Goal: Information Seeking & Learning: Learn about a topic

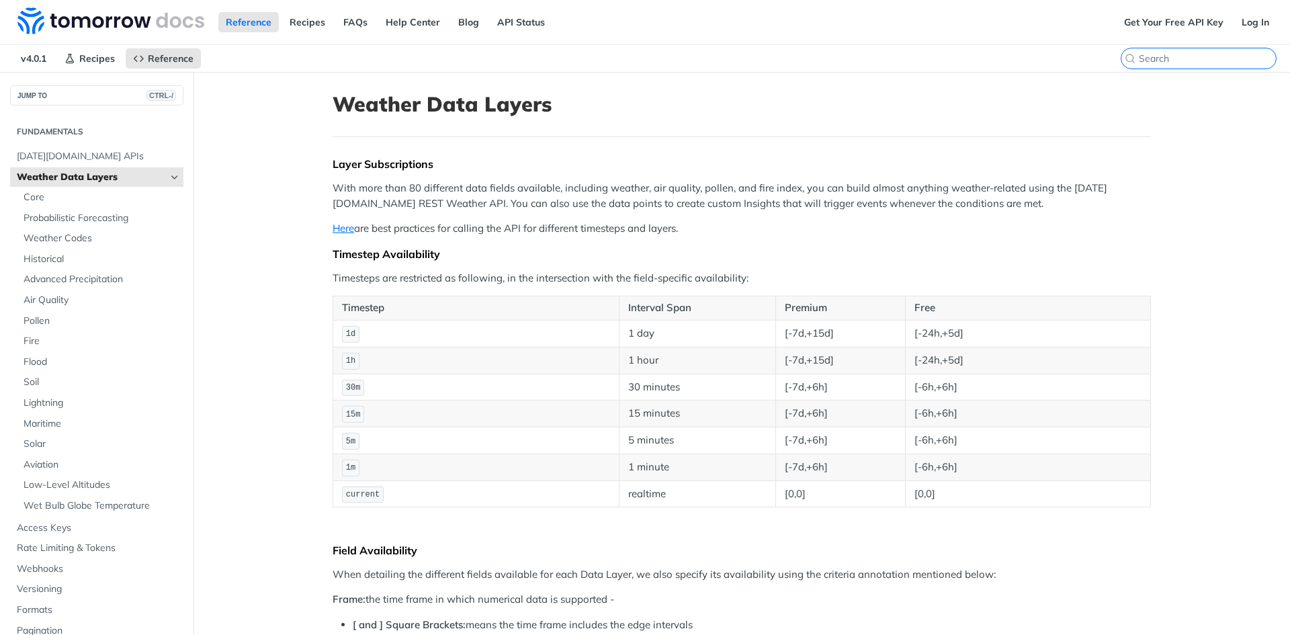
click at [1199, 57] on input "search" at bounding box center [1207, 58] width 137 height 12
paste input "precipitationType"
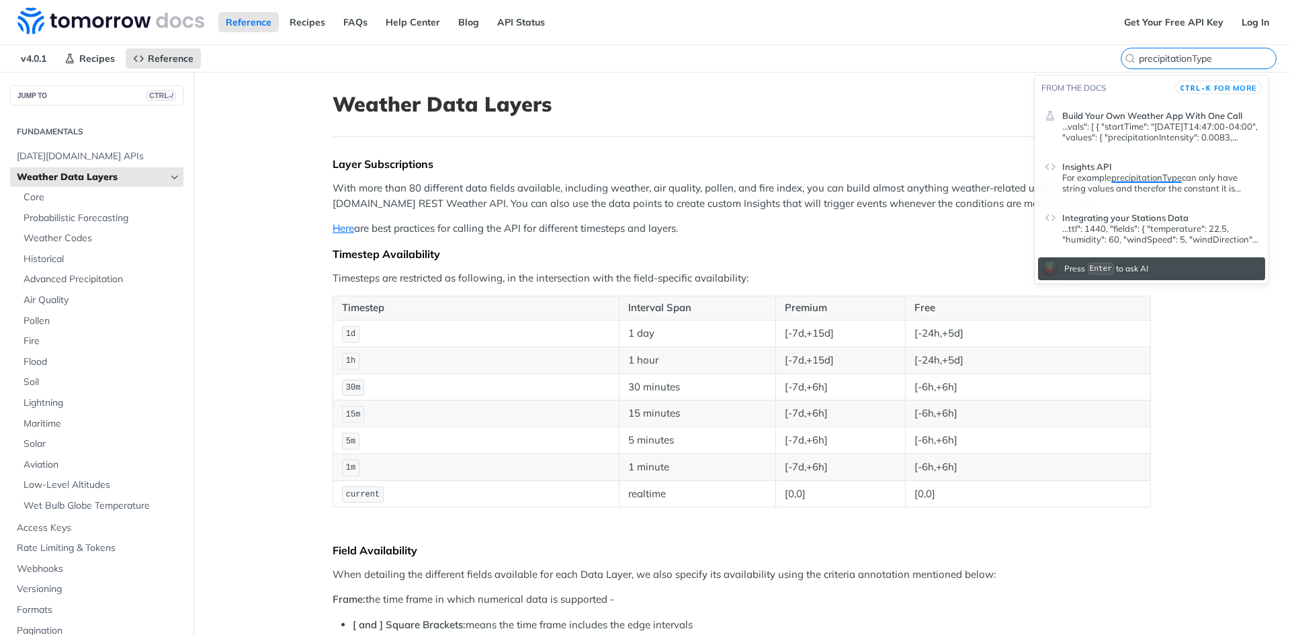
type input "precipitationType"
click at [1128, 166] on header "Insights API" at bounding box center [1161, 164] width 196 height 16
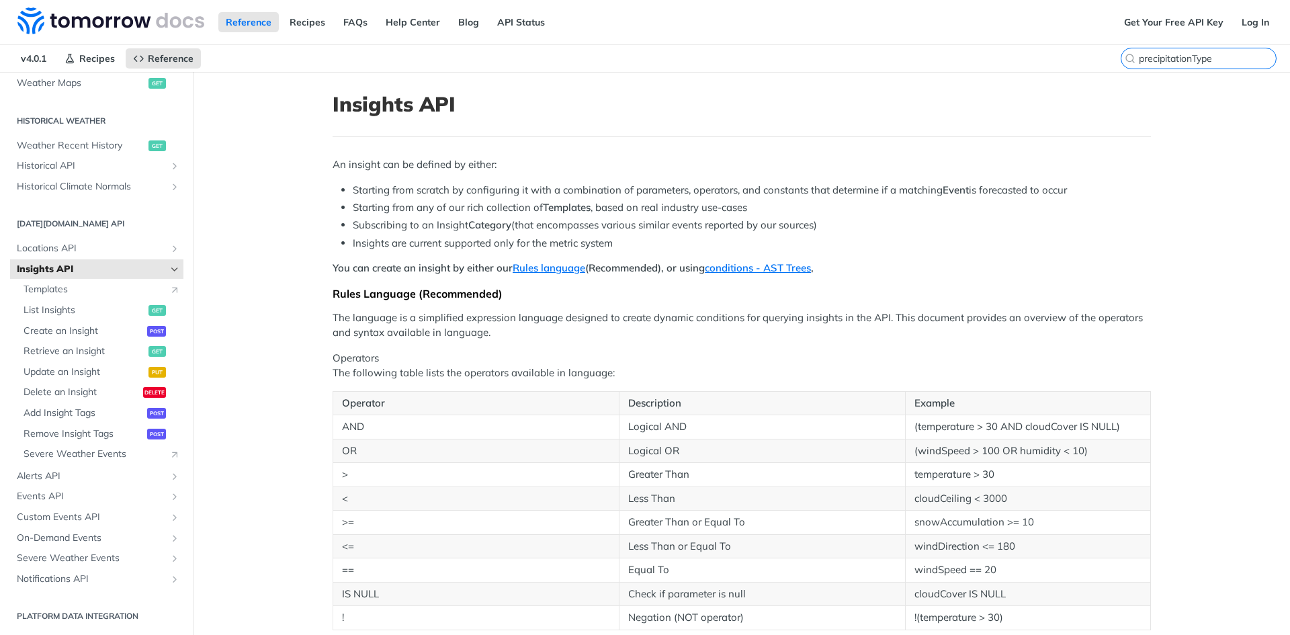
click at [1191, 63] on input "precipitationType" at bounding box center [1207, 58] width 137 height 12
drag, startPoint x: 1206, startPoint y: 60, endPoint x: 1125, endPoint y: 59, distance: 80.7
click at [1126, 60] on label "precipitationType" at bounding box center [1199, 59] width 156 height 22
click at [1139, 60] on input "precipitationType" at bounding box center [1207, 58] width 137 height 12
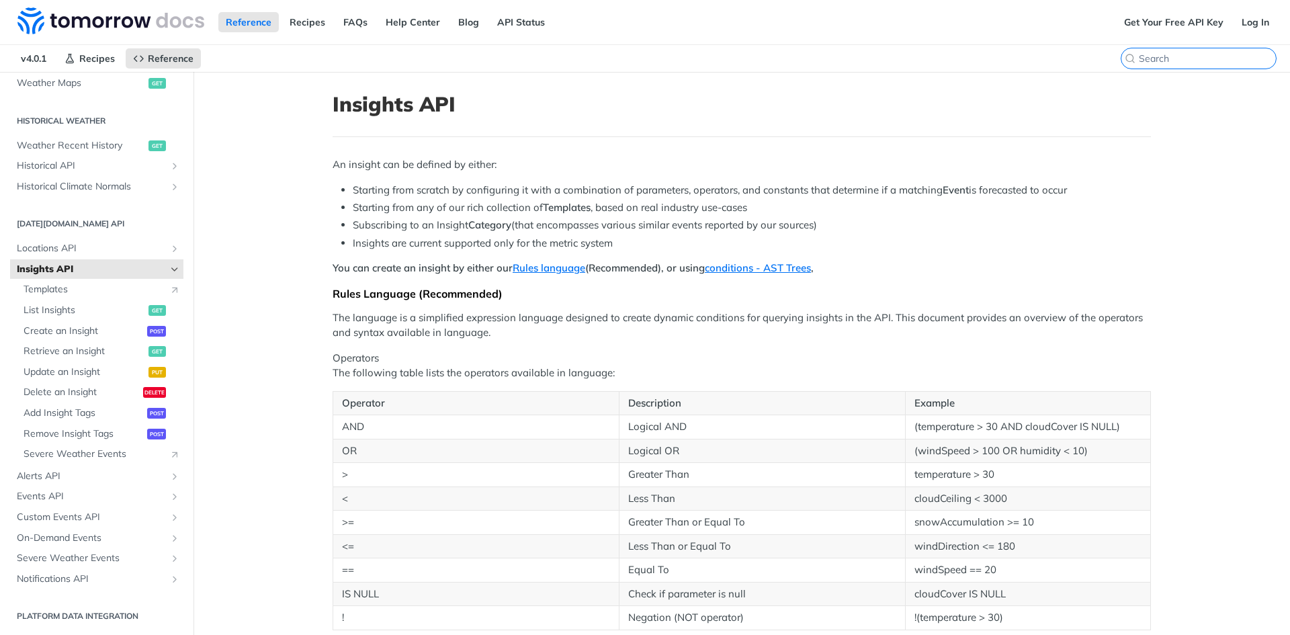
click at [1181, 58] on input "CTRL-K" at bounding box center [1207, 58] width 137 height 12
paste input "precipitationType"
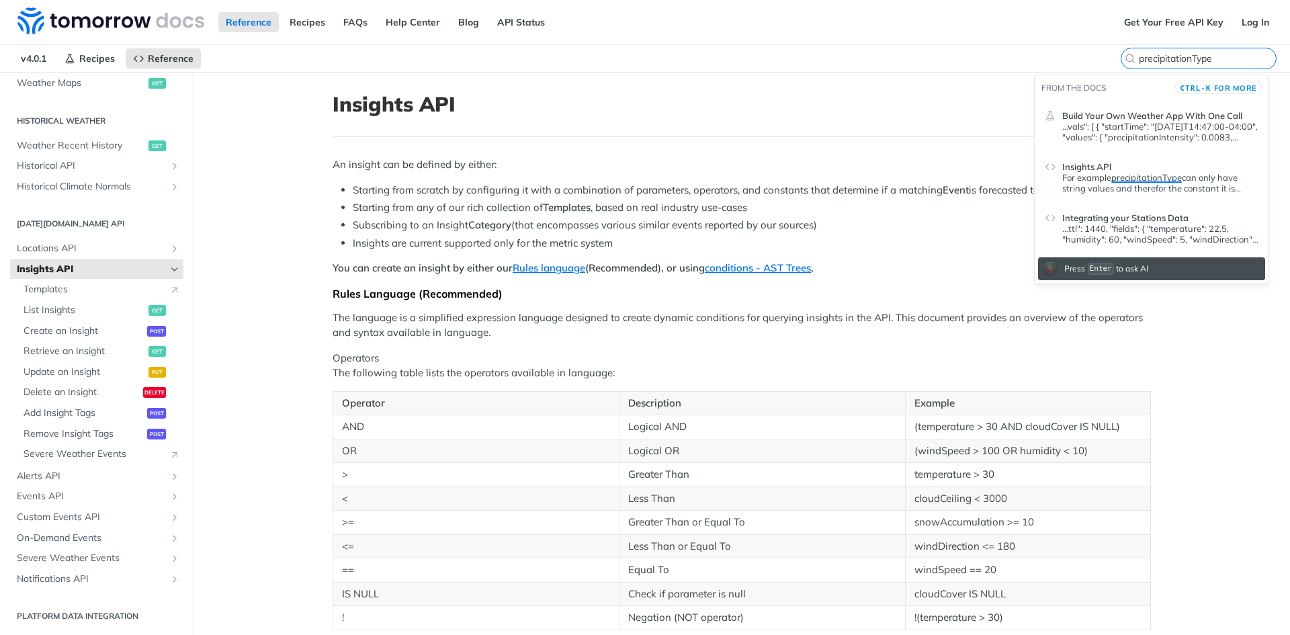
type input "precipitationType"
click at [1125, 222] on span "Integrating your Stations Data" at bounding box center [1126, 217] width 126 height 11
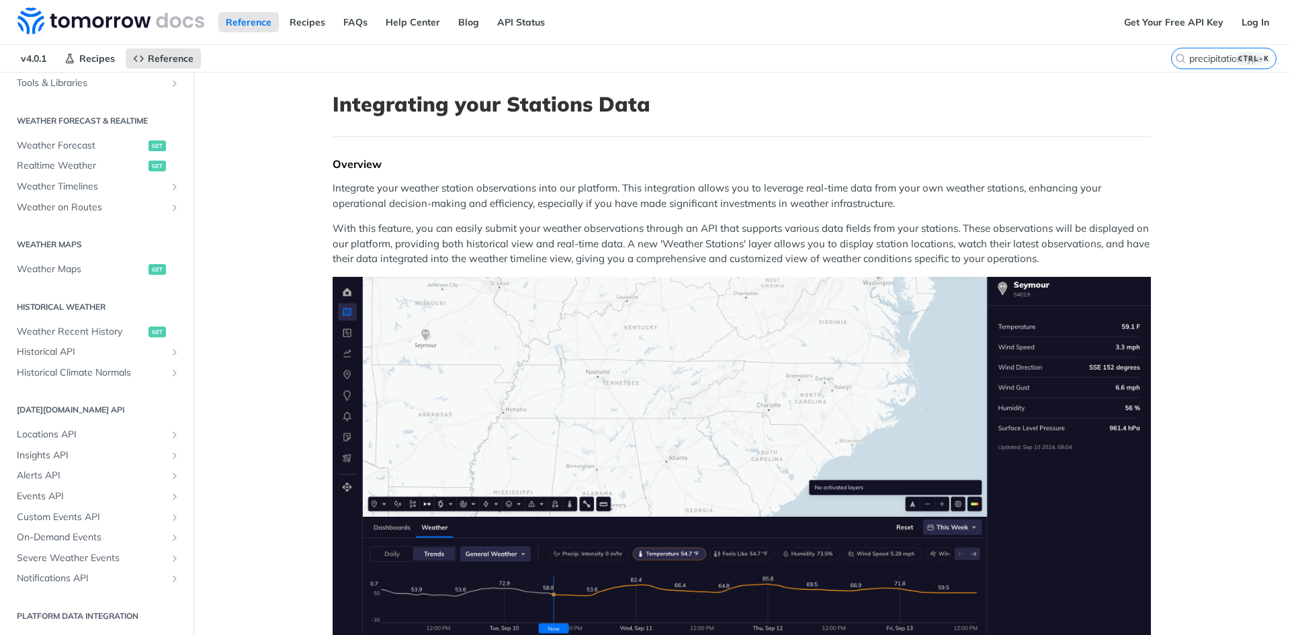
scroll to position [1528, 0]
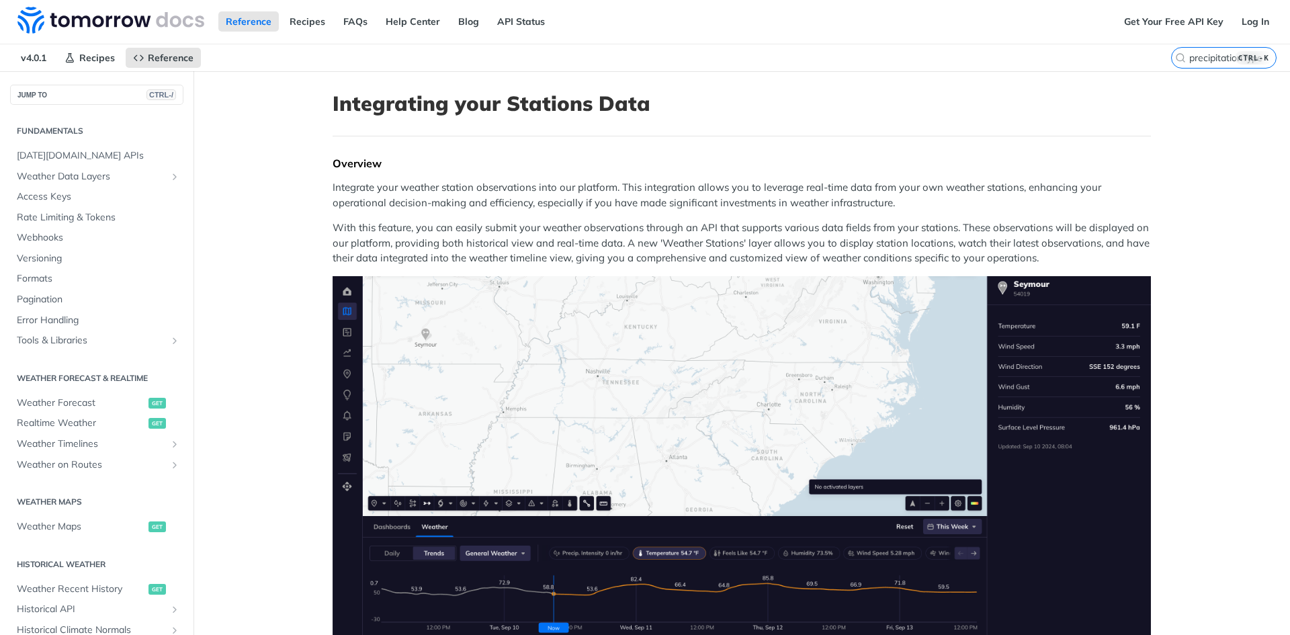
scroll to position [0, 0]
click at [80, 176] on span "Weather Data Layers" at bounding box center [91, 177] width 149 height 13
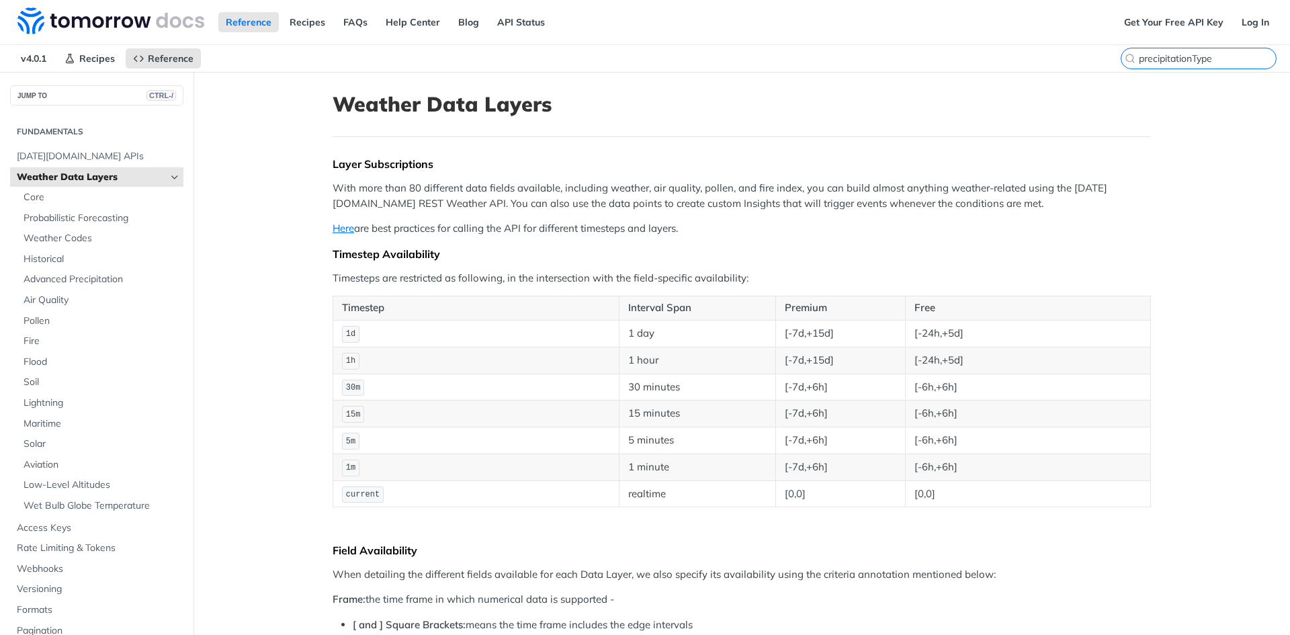
click at [1213, 62] on input "precipitationType" at bounding box center [1207, 58] width 137 height 12
click at [1204, 57] on input "precipitationType" at bounding box center [1207, 58] width 137 height 12
drag, startPoint x: 1214, startPoint y: 58, endPoint x: 1089, endPoint y: 59, distance: 124.3
click at [1089, 59] on div "v4.0.1 Recipes Reference Weather Data Layers precipitationType" at bounding box center [645, 58] width 1290 height 27
type input "\"
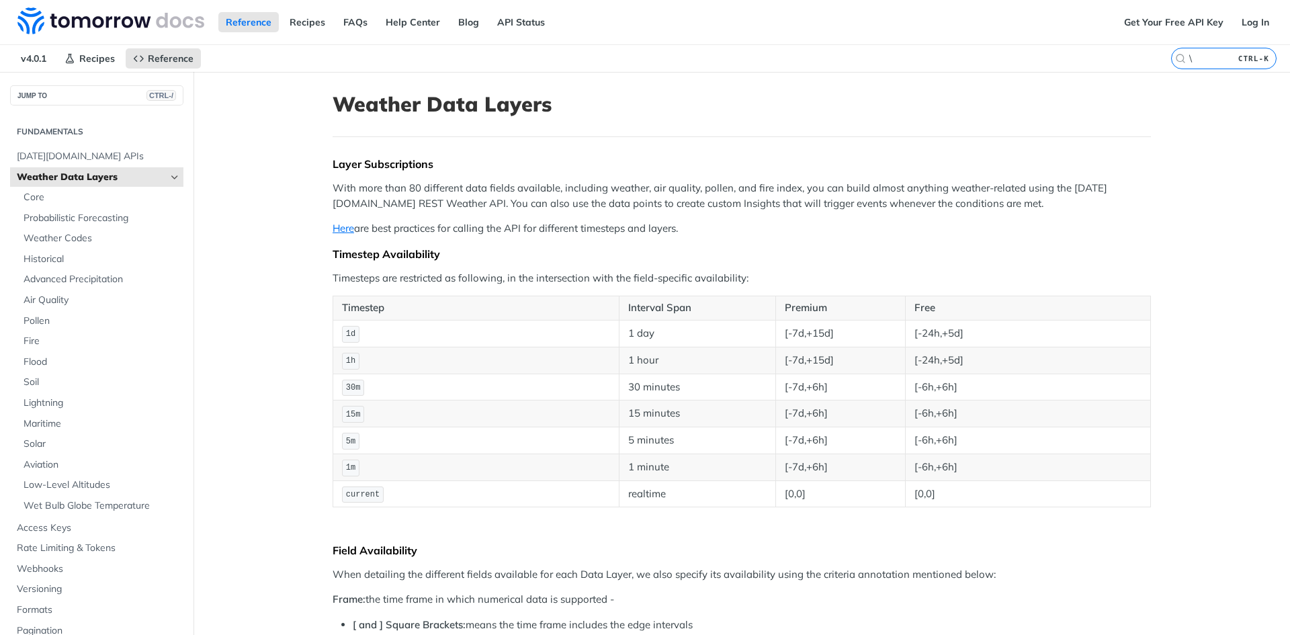
click at [1112, 116] on h1 "Weather Data Layers" at bounding box center [742, 104] width 819 height 24
click at [1186, 55] on input "\" at bounding box center [1207, 58] width 137 height 12
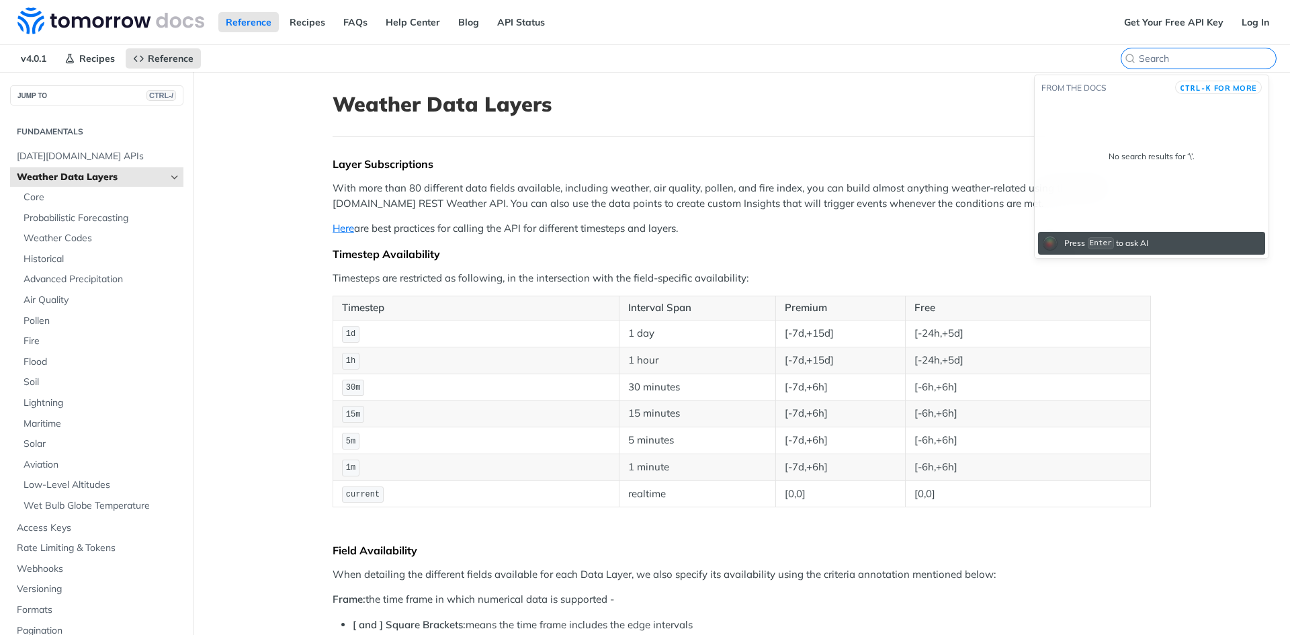
paste input "precipitationType"
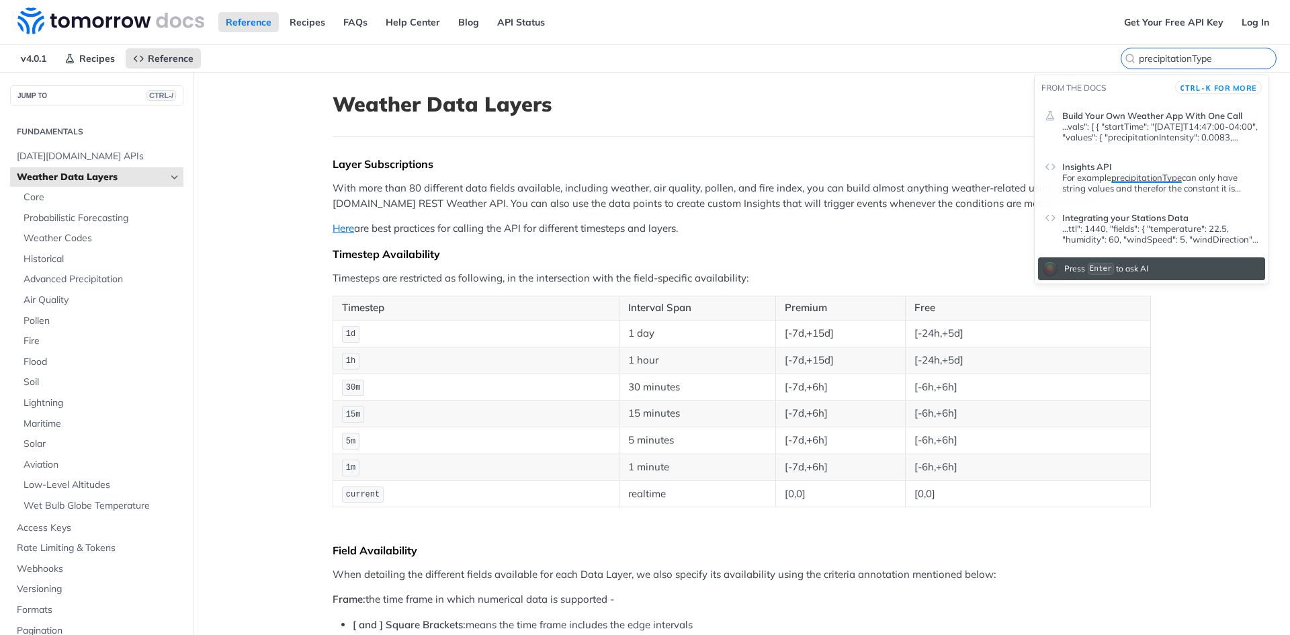
type input "precipitationType"
click at [1159, 138] on p "...vals": [ { "startTime": "[DATE]T14:47:00-04:00", "values": { "precipitationI…" at bounding box center [1161, 132] width 196 height 22
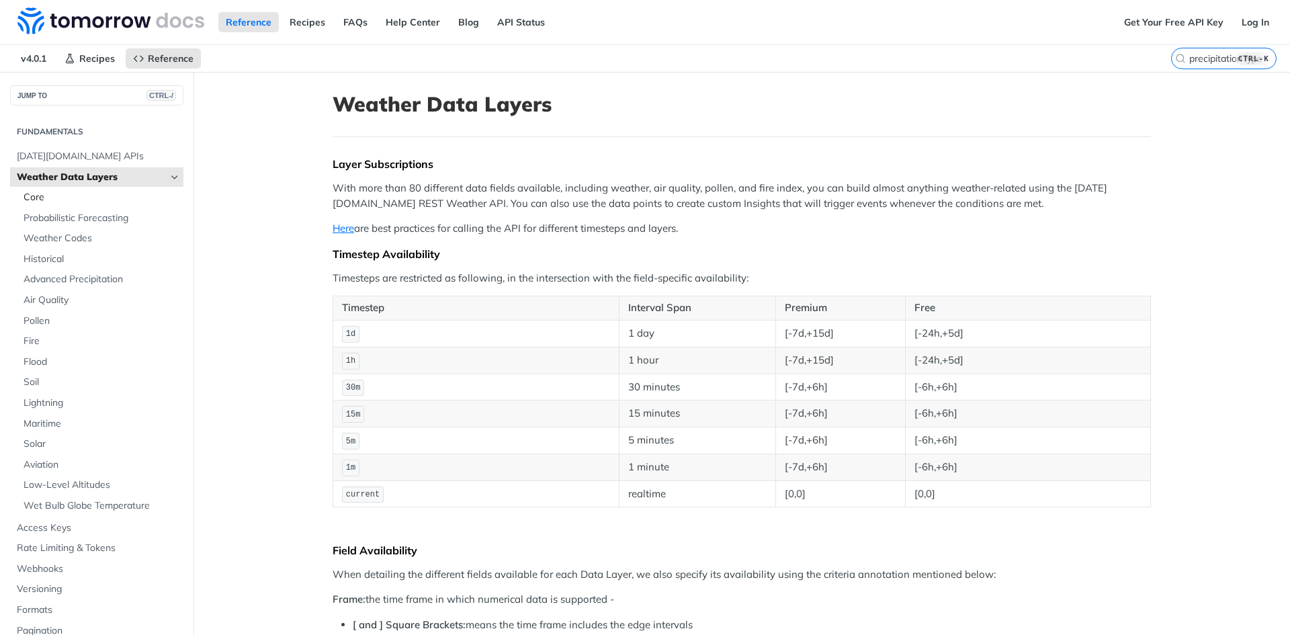
click at [45, 198] on span "Core" at bounding box center [102, 197] width 157 height 13
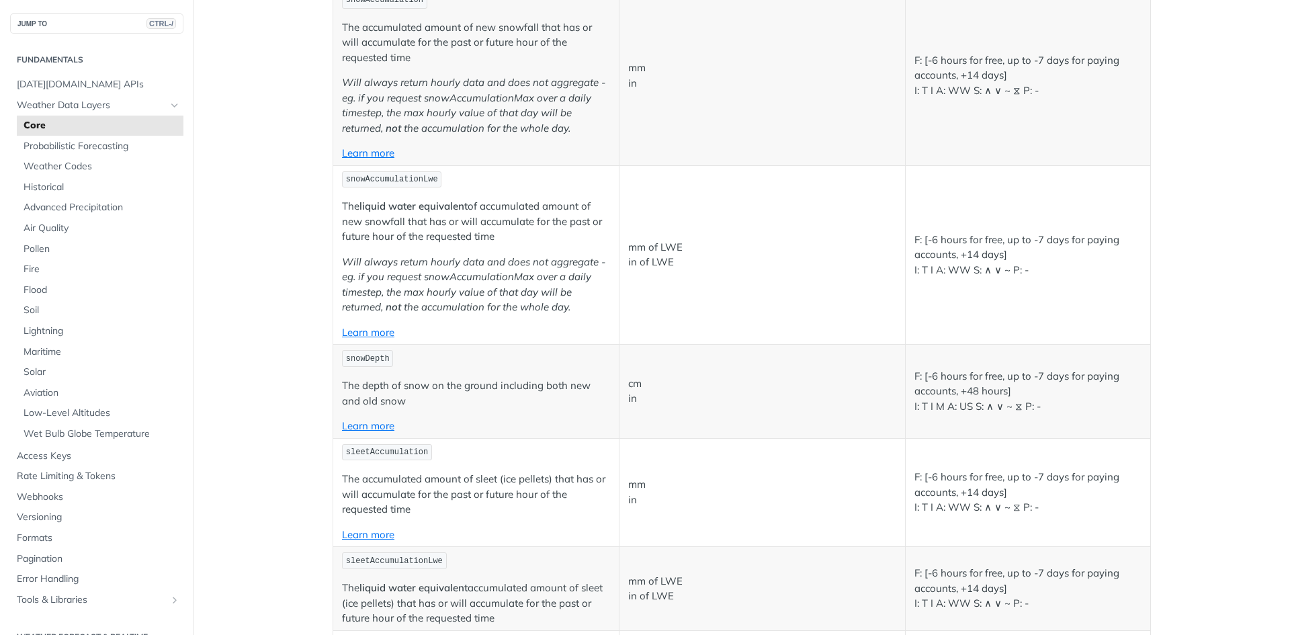
scroll to position [2733, 0]
